Goal: Transaction & Acquisition: Subscribe to service/newsletter

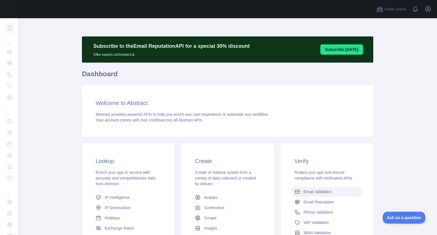
click at [322, 191] on span "Email Validation" at bounding box center [318, 192] width 28 height 6
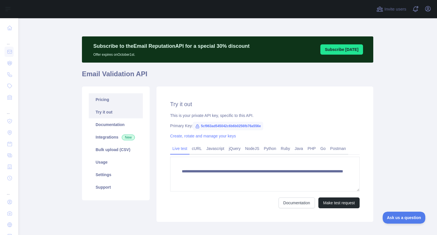
click at [92, 100] on link "Pricing" at bounding box center [116, 99] width 54 height 13
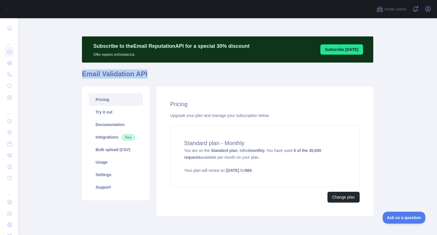
drag, startPoint x: 80, startPoint y: 76, endPoint x: 149, endPoint y: 71, distance: 69.9
click at [149, 71] on h1 "Email Validation API" at bounding box center [227, 76] width 291 height 14
copy h1 "Email Validation API"
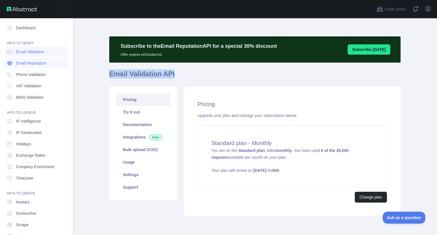
click at [46, 67] on link "Email Reputation" at bounding box center [37, 63] width 64 height 10
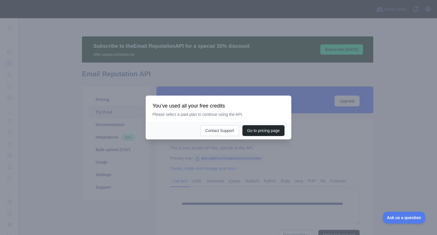
click at [198, 150] on div at bounding box center [218, 117] width 437 height 235
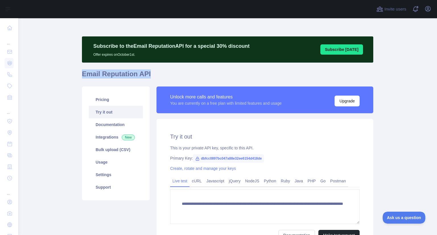
drag, startPoint x: 80, startPoint y: 74, endPoint x: 149, endPoint y: 72, distance: 69.2
click at [149, 72] on h1 "Email Reputation API" at bounding box center [227, 76] width 291 height 14
copy h1 "Email Reputation API"
click at [112, 99] on link "Pricing" at bounding box center [116, 99] width 54 height 13
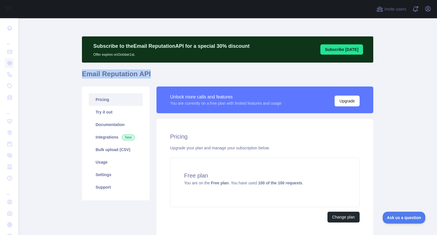
scroll to position [43, 0]
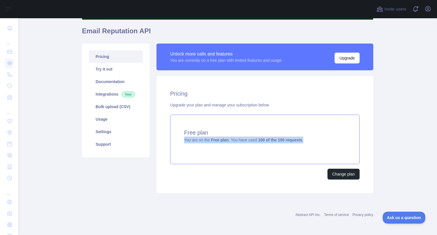
drag, startPoint x: 179, startPoint y: 139, endPoint x: 304, endPoint y: 137, distance: 125.5
click at [304, 137] on div "Free plan You are on the Free plan . You have used 100 of the 100 requests ." at bounding box center [264, 139] width 189 height 49
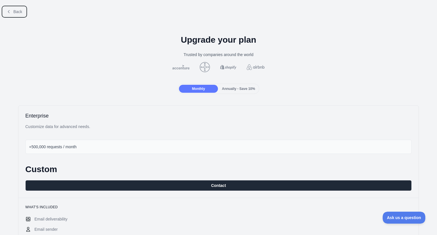
click at [10, 14] on button "Back" at bounding box center [14, 12] width 23 height 10
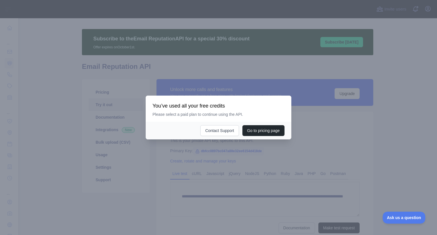
click at [221, 152] on div at bounding box center [218, 117] width 437 height 235
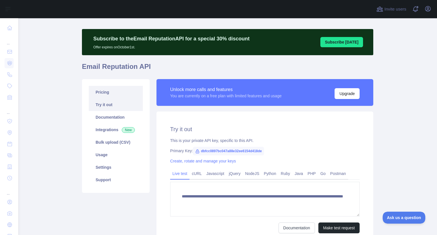
click at [103, 90] on link "Pricing" at bounding box center [116, 92] width 54 height 13
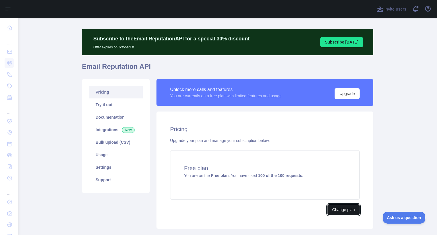
click at [335, 210] on button "Change plan" at bounding box center [343, 209] width 32 height 11
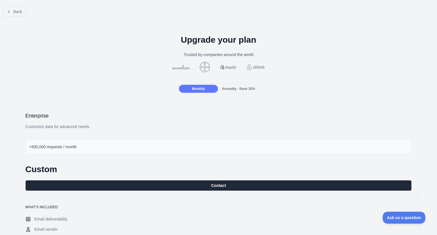
click at [236, 87] on span "Annually - Save 10%" at bounding box center [238, 89] width 33 height 4
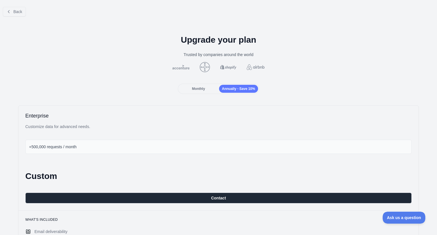
click at [207, 88] on div "Monthly" at bounding box center [198, 89] width 39 height 8
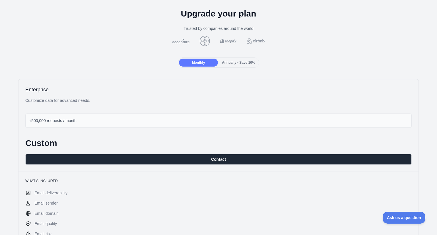
scroll to position [25, 0]
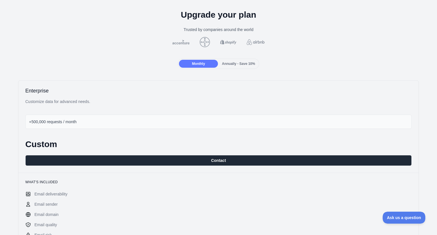
click at [228, 65] on div "Annually - Save 10%" at bounding box center [238, 64] width 39 height 8
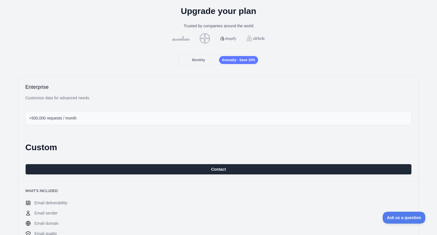
scroll to position [0, 0]
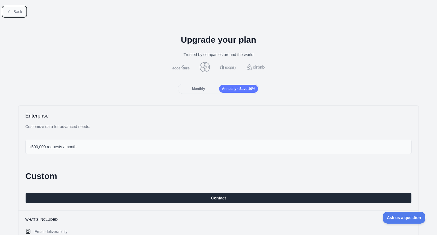
click at [13, 10] on span "Back" at bounding box center [17, 11] width 9 height 5
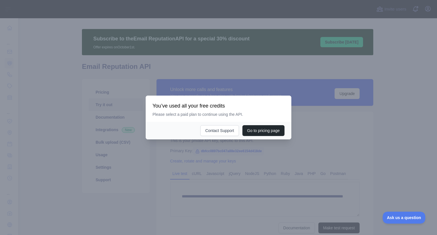
click at [200, 164] on div at bounding box center [218, 117] width 437 height 235
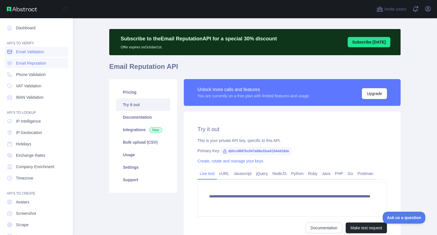
click at [30, 56] on link "Email Validation" at bounding box center [37, 52] width 64 height 10
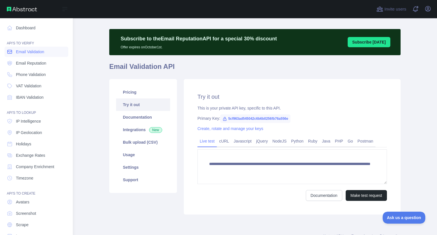
click at [26, 51] on span "Email Validation" at bounding box center [30, 52] width 28 height 6
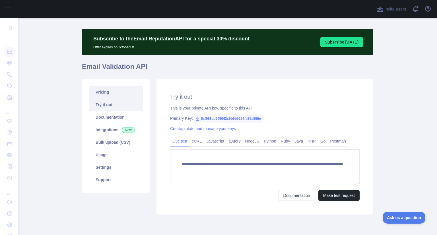
click at [113, 95] on link "Pricing" at bounding box center [116, 92] width 54 height 13
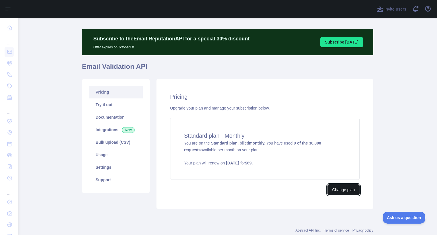
click at [348, 193] on button "Change plan" at bounding box center [343, 189] width 32 height 11
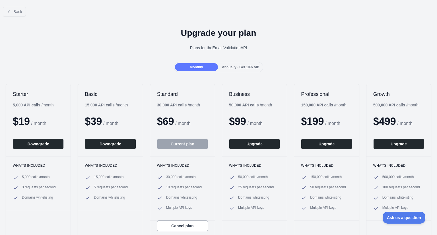
click at [232, 67] on span "Annually - Get 10% off!" at bounding box center [240, 67] width 37 height 4
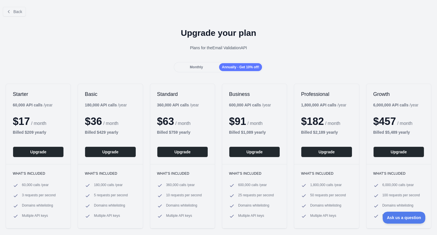
click at [198, 65] on span "Monthly" at bounding box center [196, 67] width 13 height 4
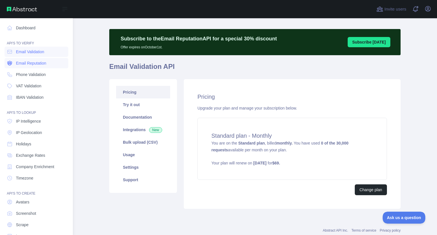
click at [31, 66] on span "Email Reputation" at bounding box center [31, 63] width 30 height 6
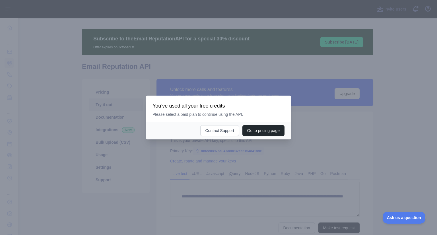
click at [236, 150] on div at bounding box center [218, 117] width 437 height 235
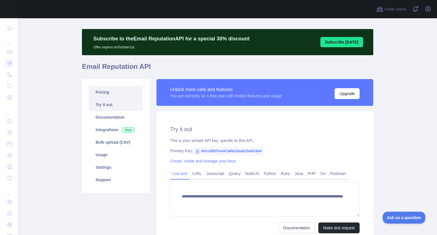
click at [111, 91] on link "Pricing" at bounding box center [116, 92] width 54 height 13
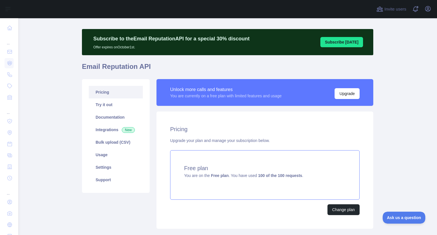
scroll to position [43, 0]
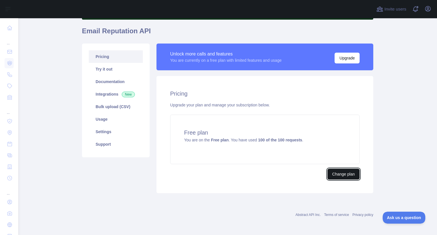
click at [337, 173] on button "Change plan" at bounding box center [343, 174] width 32 height 11
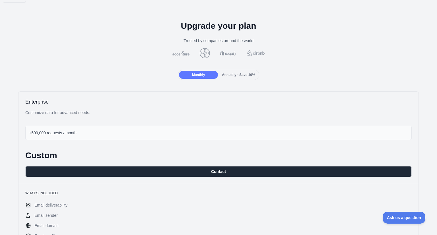
scroll to position [10, 0]
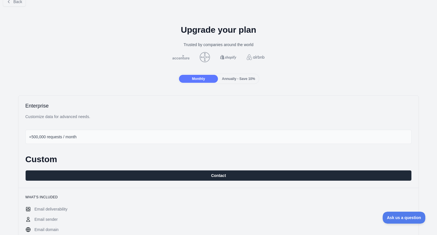
click at [233, 78] on span "Annually - Save 10%" at bounding box center [238, 79] width 33 height 4
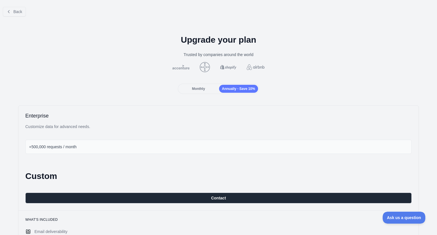
scroll to position [0, 0]
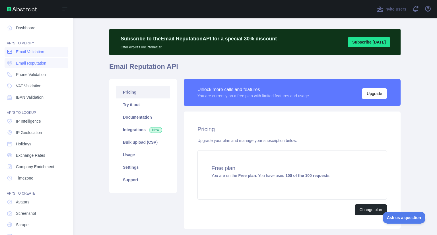
click at [18, 51] on span "Email Validation" at bounding box center [30, 52] width 28 height 6
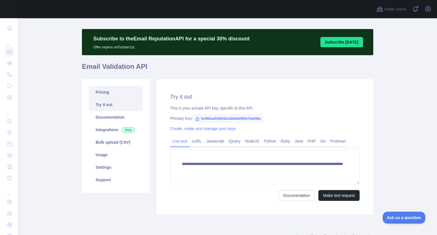
click at [127, 94] on link "Pricing" at bounding box center [116, 92] width 54 height 13
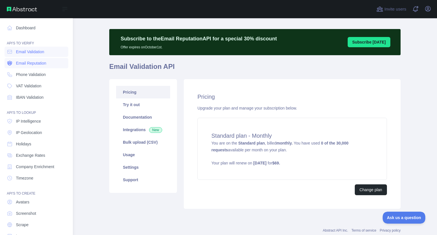
click at [37, 63] on span "Email Reputation" at bounding box center [31, 63] width 30 height 6
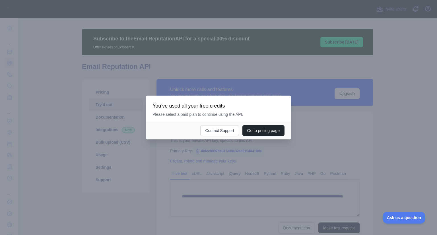
click at [236, 156] on div at bounding box center [218, 117] width 437 height 235
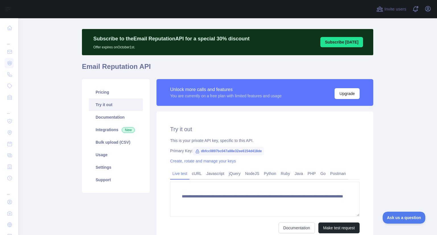
scroll to position [61, 0]
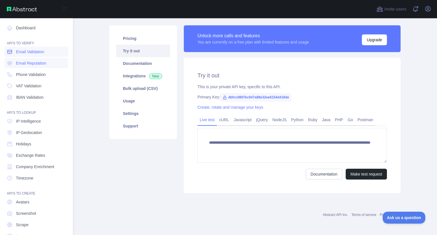
click at [32, 52] on span "Email Validation" at bounding box center [30, 52] width 28 height 6
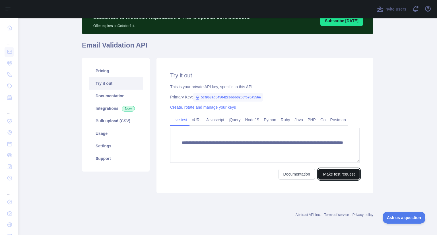
click at [340, 177] on button "Make test request" at bounding box center [338, 174] width 41 height 11
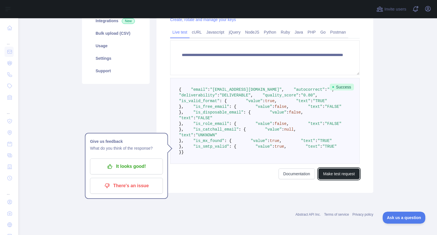
scroll to position [175, 0]
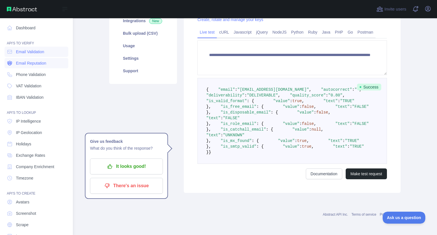
click at [30, 64] on span "Email Reputation" at bounding box center [31, 63] width 30 height 6
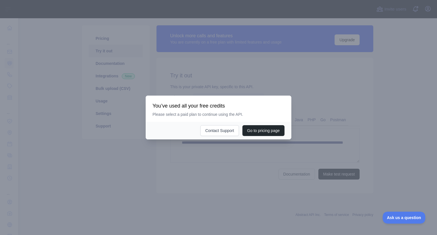
click at [217, 153] on div at bounding box center [218, 117] width 437 height 235
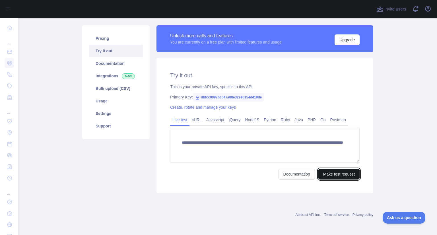
click at [334, 175] on button "Make test request" at bounding box center [338, 174] width 41 height 11
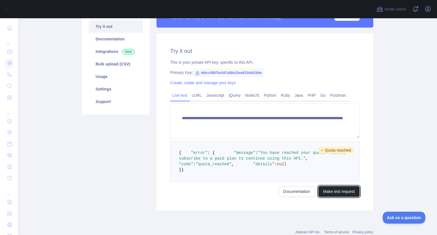
scroll to position [0, 0]
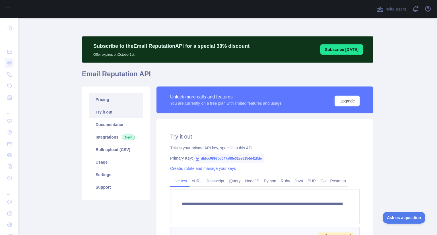
click at [110, 99] on link "Pricing" at bounding box center [116, 99] width 54 height 13
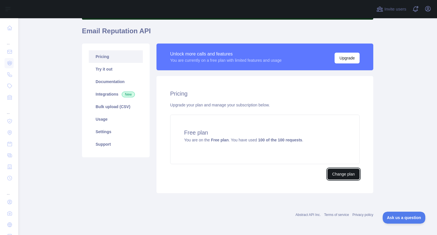
click at [343, 175] on button "Change plan" at bounding box center [343, 174] width 32 height 11
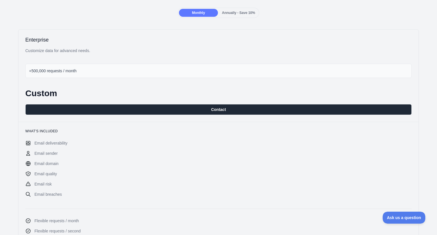
scroll to position [76, 0]
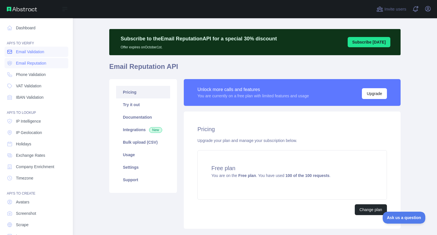
click at [26, 53] on span "Email Validation" at bounding box center [30, 52] width 28 height 6
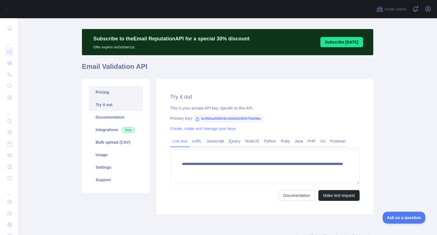
click at [107, 94] on link "Pricing" at bounding box center [116, 92] width 54 height 13
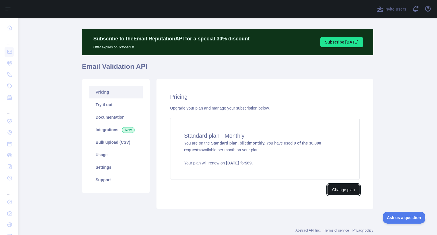
click at [344, 189] on button "Change plan" at bounding box center [343, 189] width 32 height 11
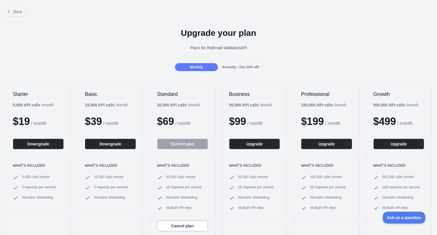
scroll to position [37, 0]
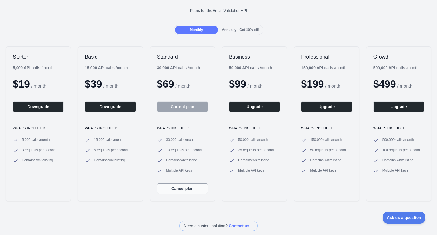
click at [183, 190] on button "Cancel plan" at bounding box center [182, 188] width 51 height 11
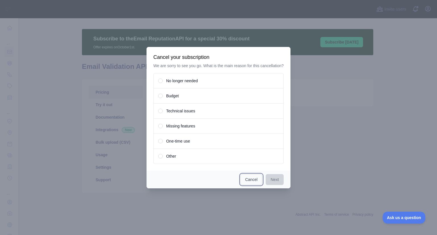
click at [256, 181] on button "Cancel" at bounding box center [251, 179] width 22 height 11
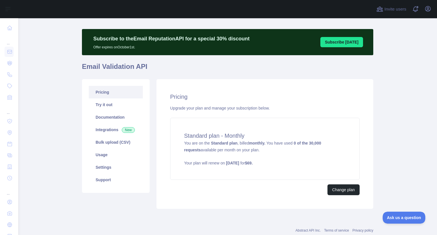
click at [259, 203] on div "Pricing Upgrade your plan and manage your subscription below. Standard plan - M…" at bounding box center [264, 144] width 217 height 130
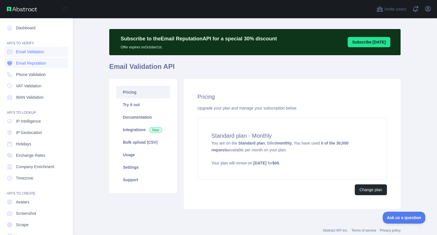
click at [26, 64] on span "Email Reputation" at bounding box center [31, 63] width 30 height 6
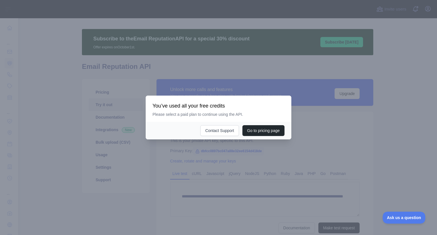
click at [222, 148] on div at bounding box center [218, 117] width 437 height 235
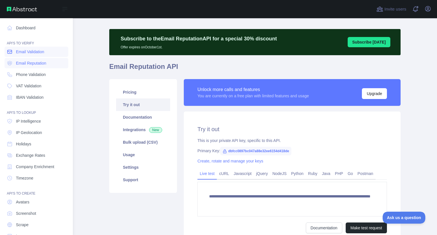
click at [25, 52] on span "Email Validation" at bounding box center [30, 52] width 28 height 6
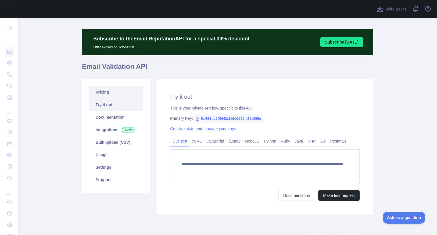
click at [125, 92] on link "Pricing" at bounding box center [116, 92] width 54 height 13
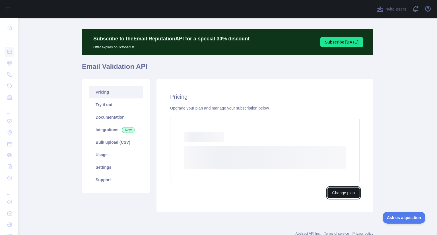
click at [345, 193] on button "Change plan" at bounding box center [343, 192] width 32 height 11
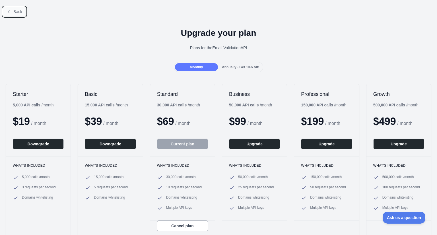
click at [14, 8] on button "Back" at bounding box center [14, 12] width 23 height 10
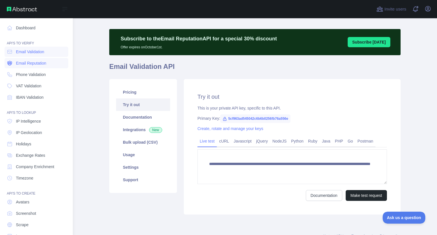
click at [22, 68] on link "Email Reputation" at bounding box center [37, 63] width 64 height 10
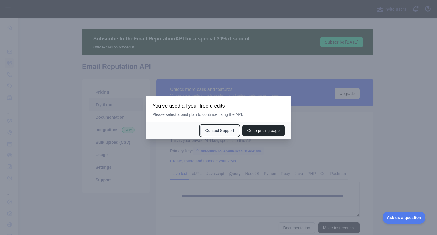
click at [210, 129] on button "Contact Support" at bounding box center [219, 130] width 38 height 11
click at [302, 108] on div at bounding box center [218, 117] width 437 height 235
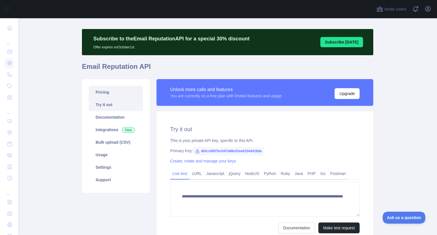
click at [100, 95] on link "Pricing" at bounding box center [116, 92] width 54 height 13
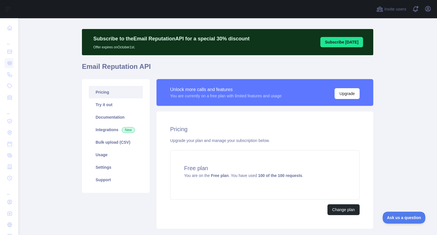
scroll to position [43, 0]
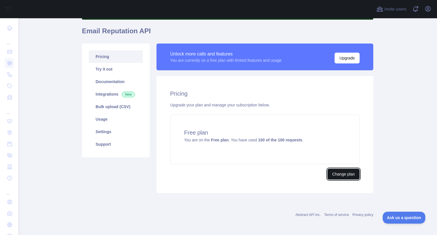
click at [340, 172] on button "Change plan" at bounding box center [343, 174] width 32 height 11
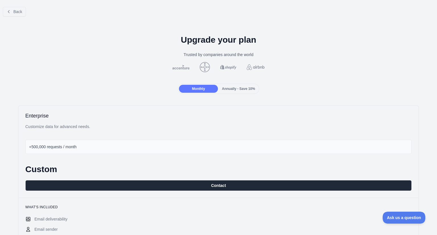
scroll to position [17, 0]
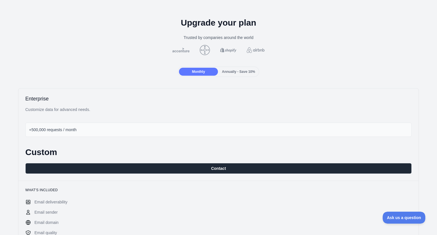
click at [231, 75] on div "Annually - Save 10%" at bounding box center [238, 72] width 39 height 8
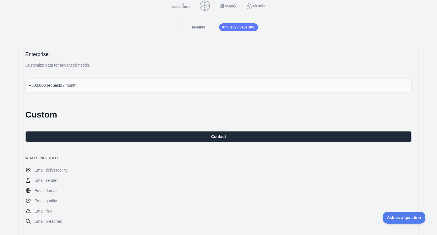
scroll to position [61, 0]
click at [195, 29] on span "Monthly" at bounding box center [198, 27] width 13 height 4
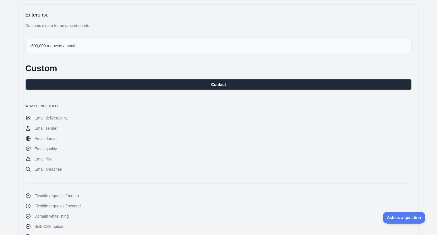
scroll to position [0, 0]
